Goal: Information Seeking & Learning: Learn about a topic

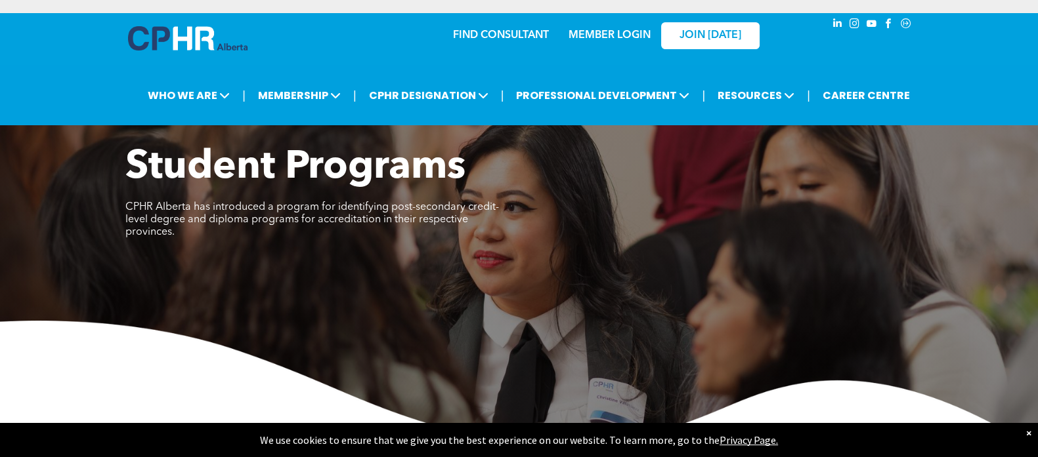
click at [610, 35] on link "MEMBER LOGIN" at bounding box center [609, 35] width 82 height 11
click at [1027, 431] on div "×" at bounding box center [1028, 433] width 5 height 13
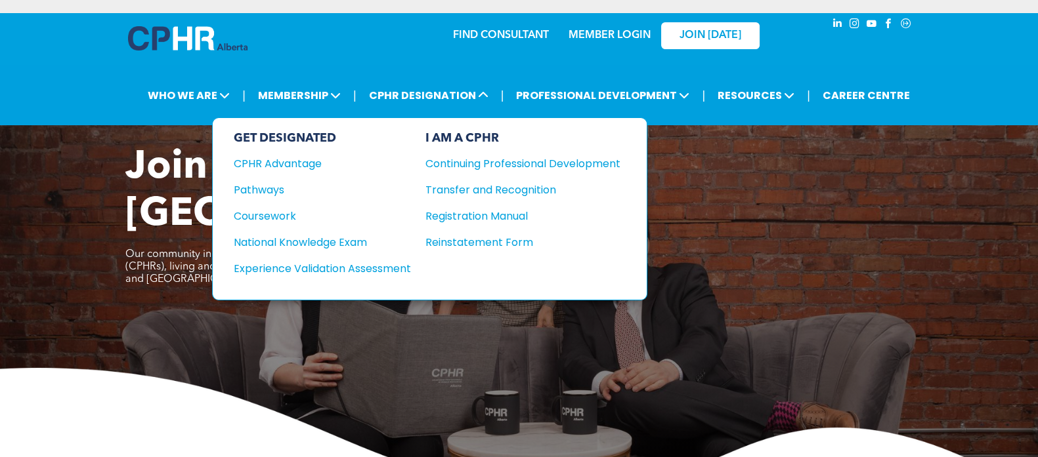
click at [276, 188] on div "Pathways" at bounding box center [313, 190] width 159 height 16
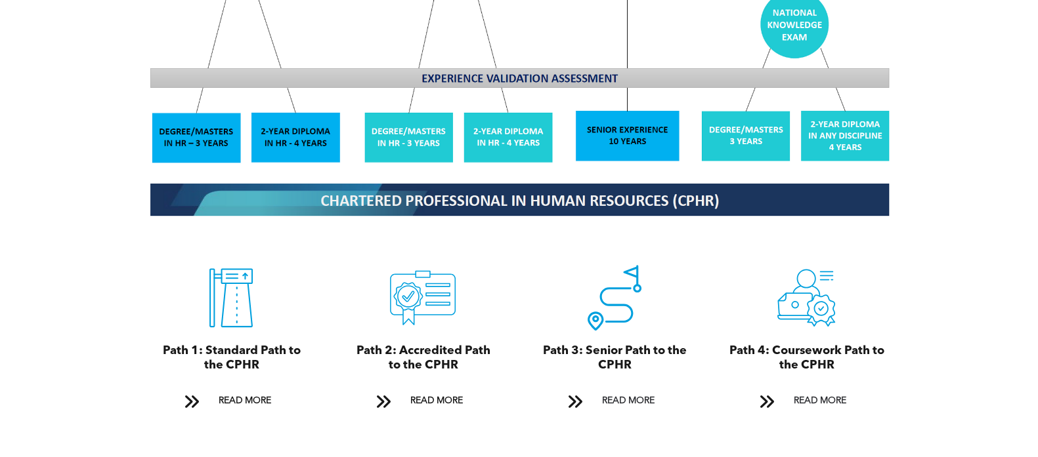
scroll to position [1312, 0]
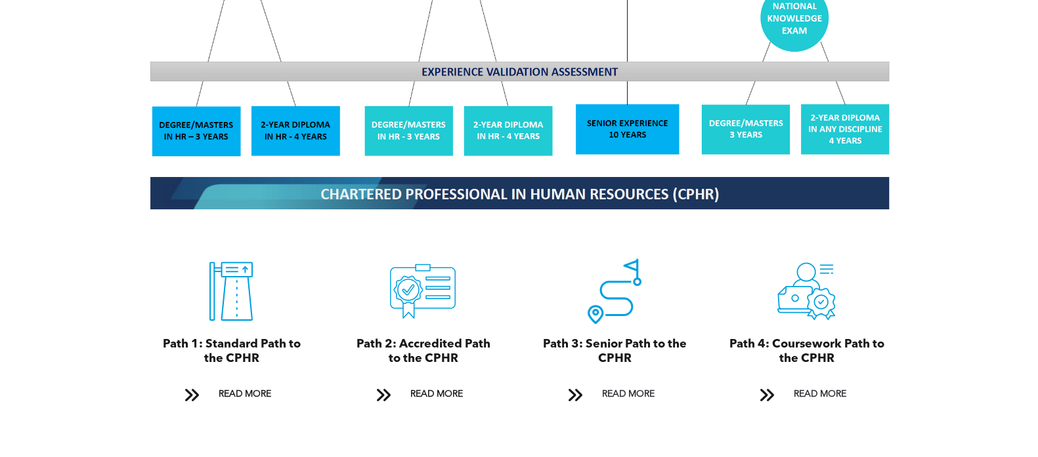
click at [190, 387] on span at bounding box center [190, 396] width 17 height 18
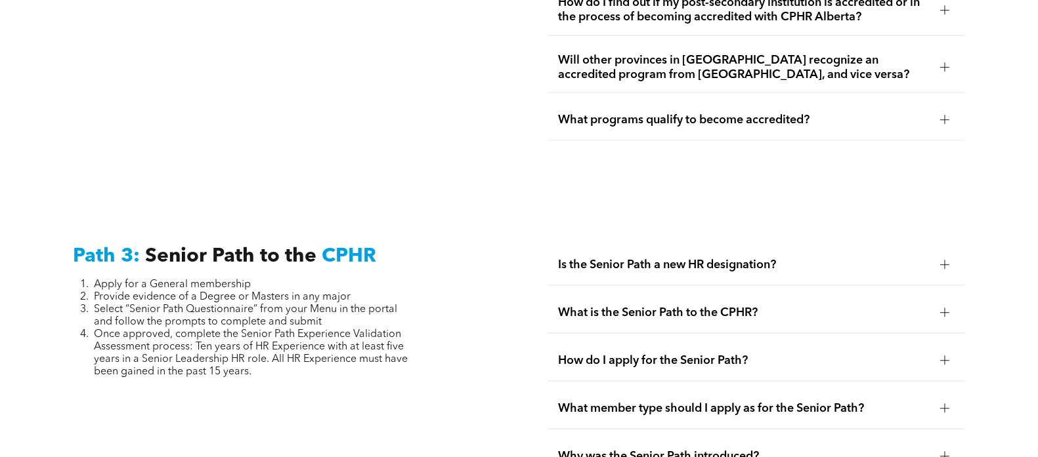
scroll to position [3091, 0]
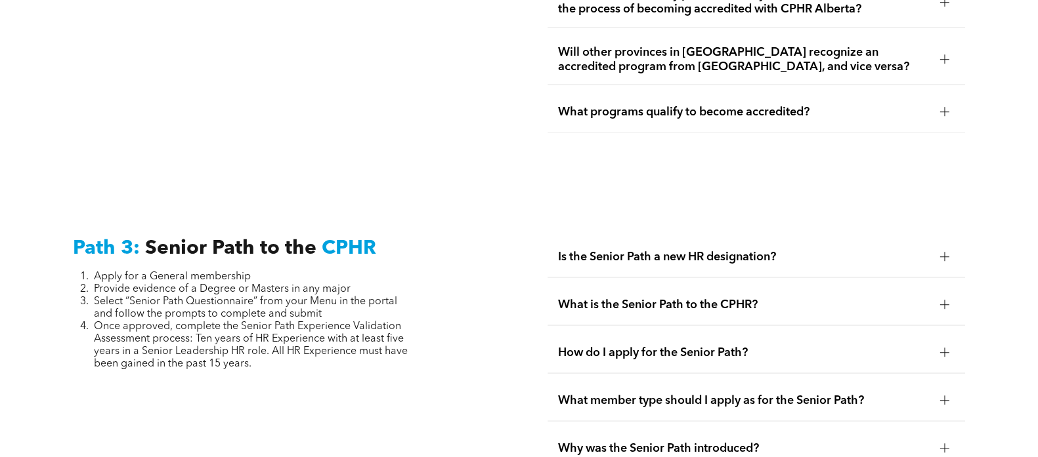
click at [740, 249] on span "Is the Senior Path a new HR designation?" at bounding box center [743, 256] width 371 height 14
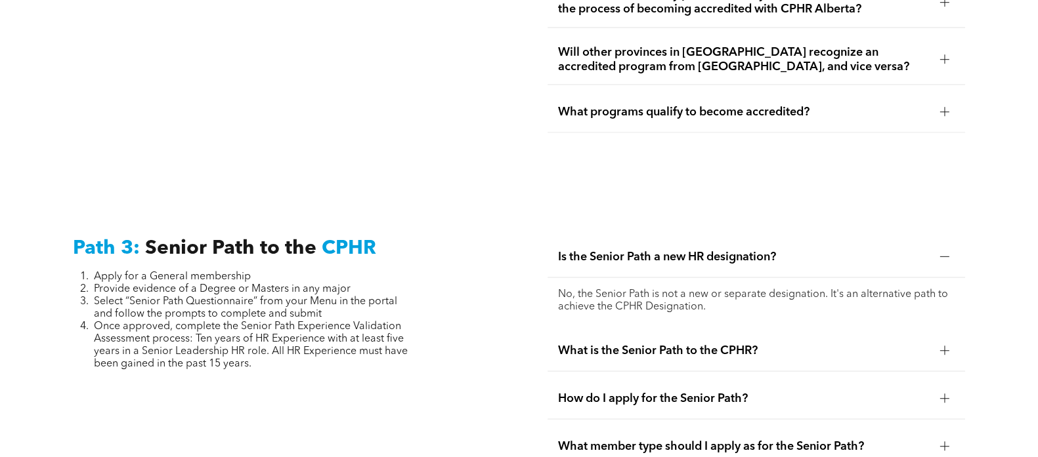
click at [655, 343] on span "What is the Senior Path to the CPHR?" at bounding box center [743, 350] width 371 height 14
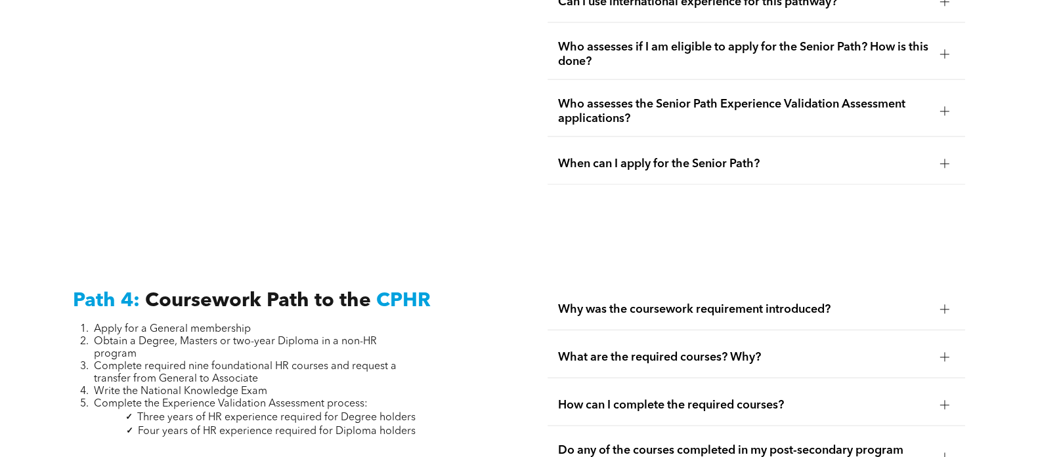
scroll to position [3748, 0]
